Goal: Information Seeking & Learning: Learn about a topic

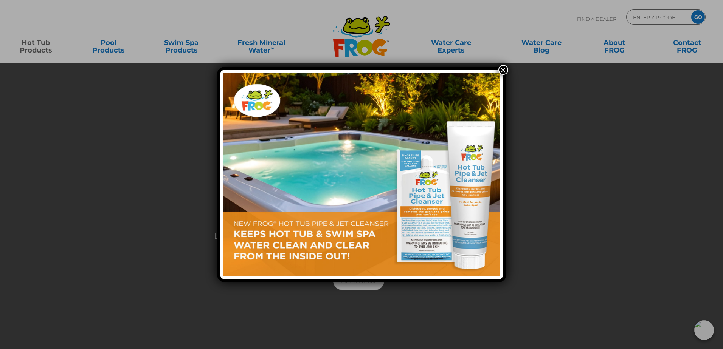
click at [504, 70] on button "×" at bounding box center [504, 70] width 10 height 10
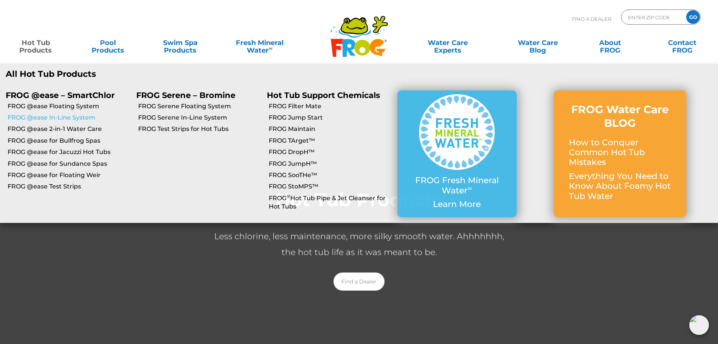
click at [63, 118] on link "FROG @ease In-Line System" at bounding box center [69, 117] width 123 height 8
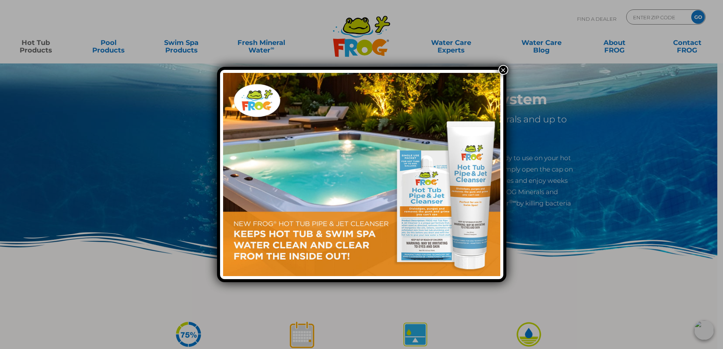
click at [503, 69] on button "×" at bounding box center [504, 70] width 10 height 10
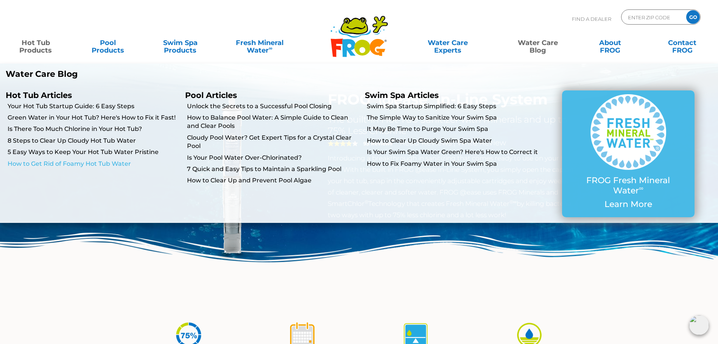
click at [104, 163] on link "How to Get Rid of Foamy Hot Tub Water" at bounding box center [94, 164] width 172 height 8
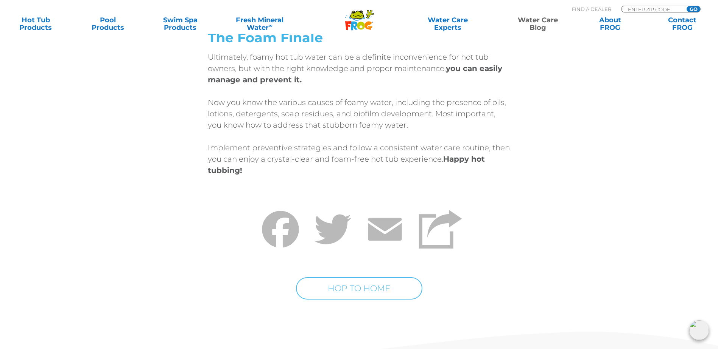
scroll to position [4236, 0]
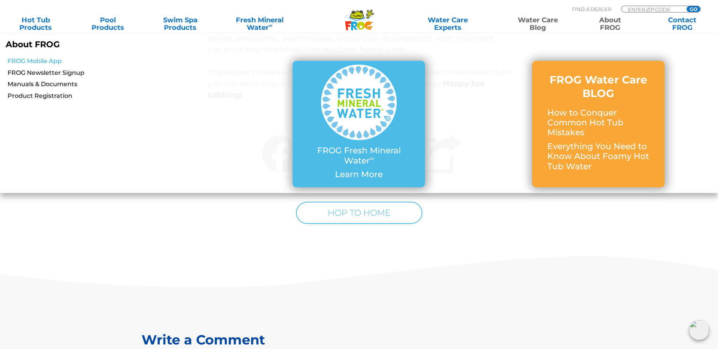
click at [46, 62] on link "FROG Mobile App" at bounding box center [123, 61] width 231 height 8
